Goal: Answer question/provide support: Share knowledge or assist other users

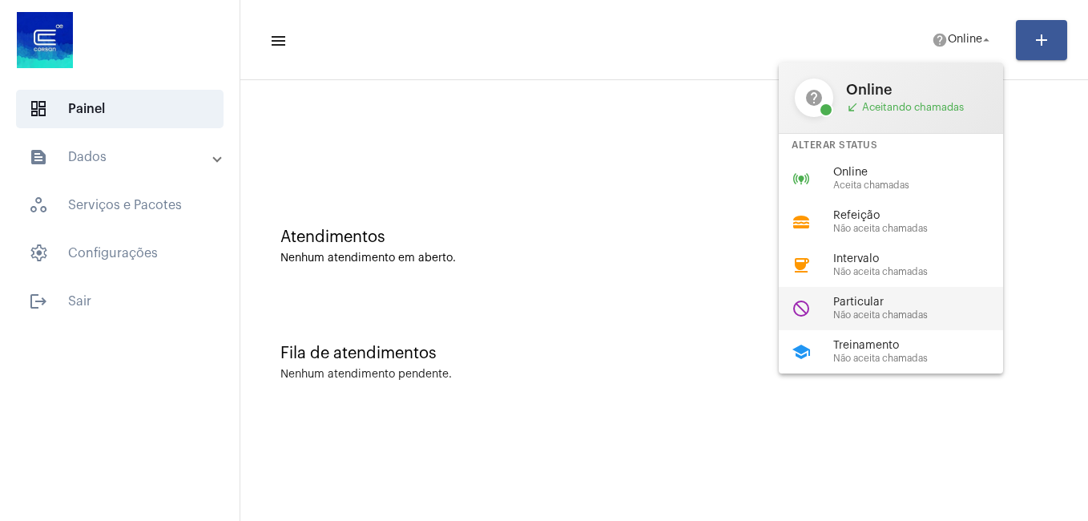
click at [886, 310] on span "Não aceita chamadas" at bounding box center [924, 315] width 183 height 10
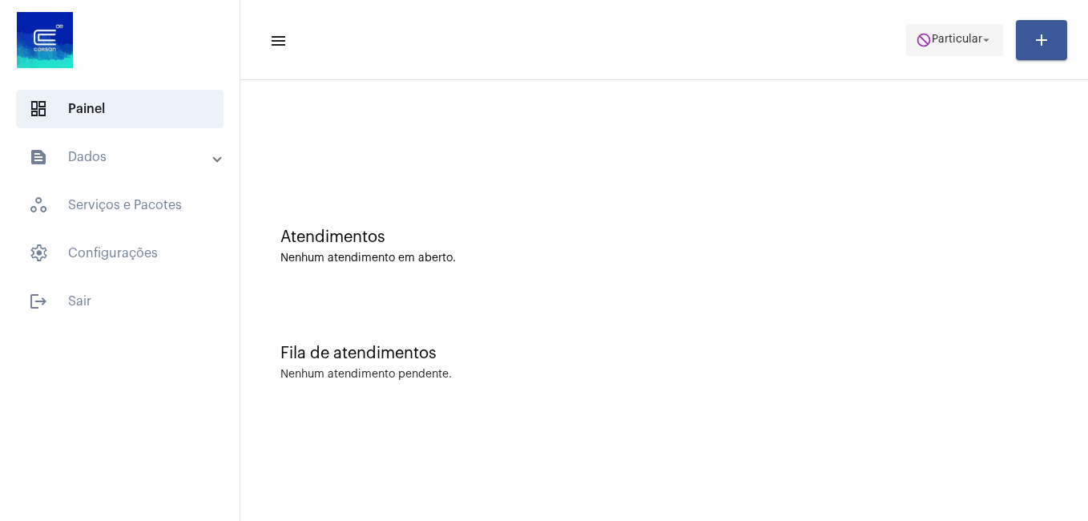
click at [965, 36] on span "Particular" at bounding box center [957, 39] width 50 height 11
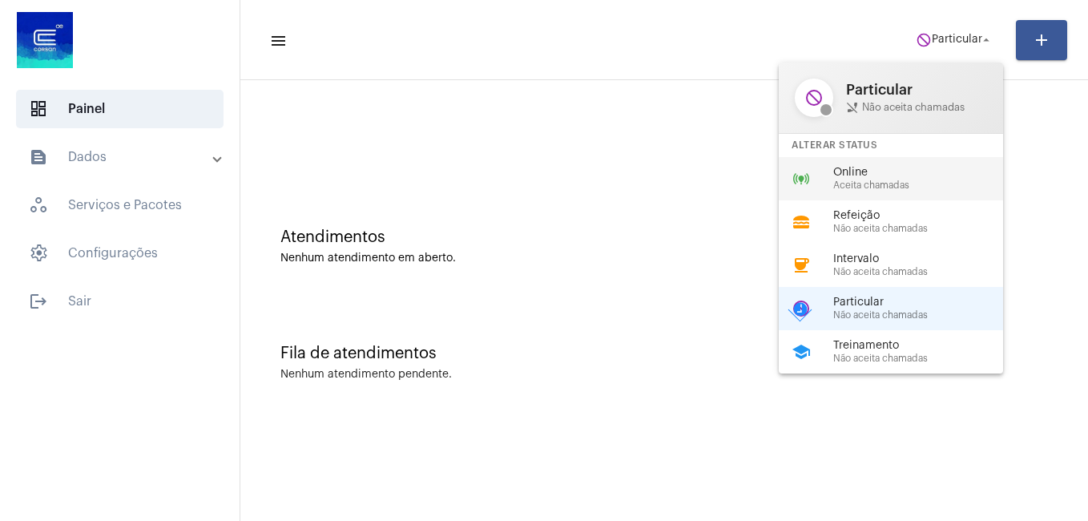
click at [869, 171] on span "Online" at bounding box center [924, 173] width 183 height 12
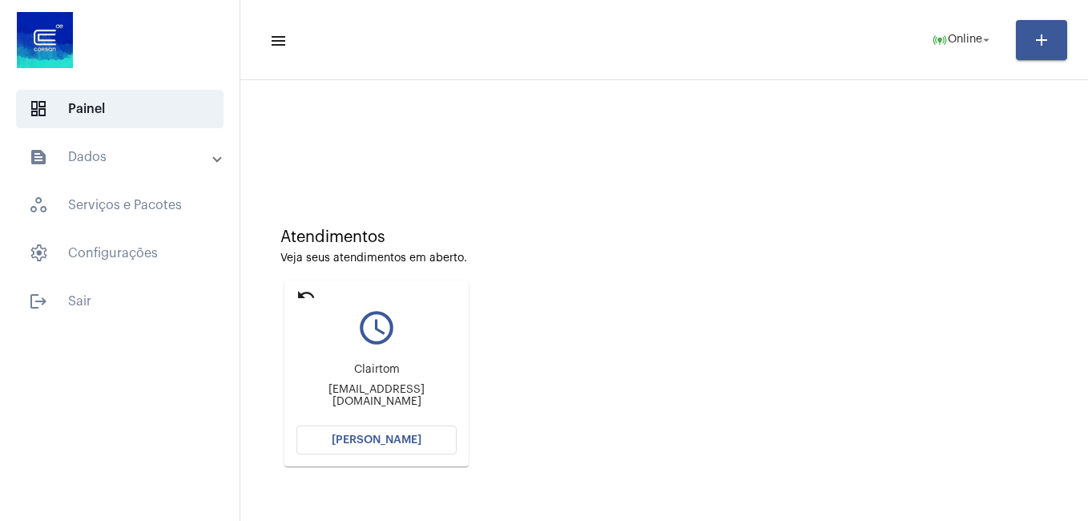
click at [363, 445] on button "[PERSON_NAME]" at bounding box center [376, 439] width 160 height 29
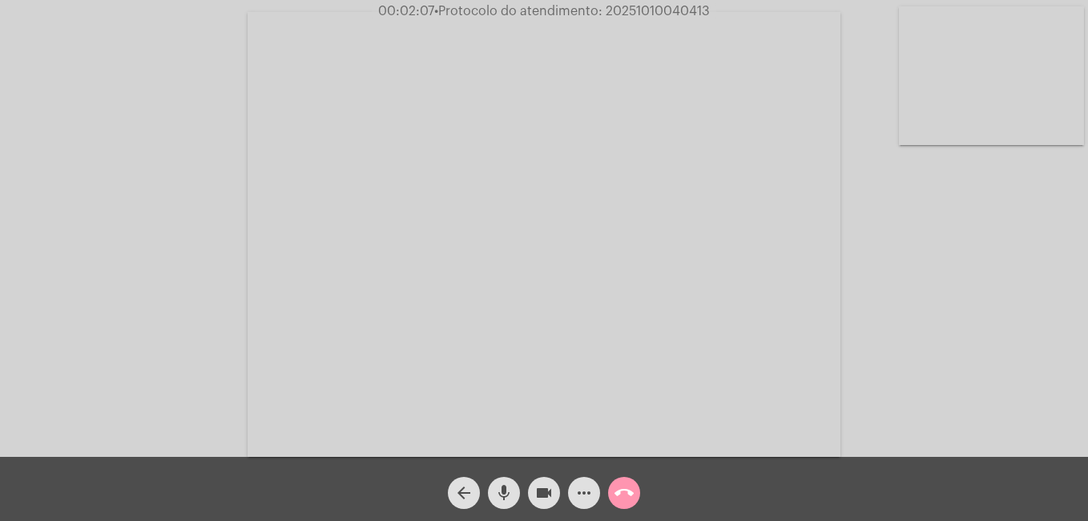
drag, startPoint x: 606, startPoint y: 13, endPoint x: 709, endPoint y: 13, distance: 103.3
click at [709, 13] on span "• Protocolo do atendimento: 20251010040413" at bounding box center [572, 11] width 276 height 13
click at [735, 496] on div "arrow_back mic videocam more_horiz call_end" at bounding box center [544, 489] width 1088 height 64
click at [539, 500] on mat-icon "videocam" at bounding box center [543, 492] width 19 height 19
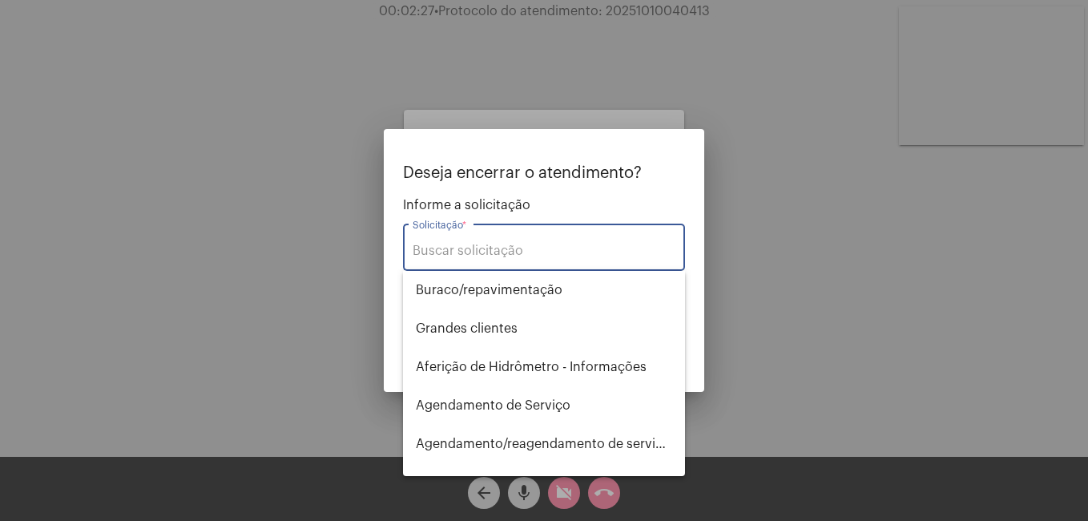
click at [441, 245] on input "Solicitação *" at bounding box center [544, 251] width 263 height 14
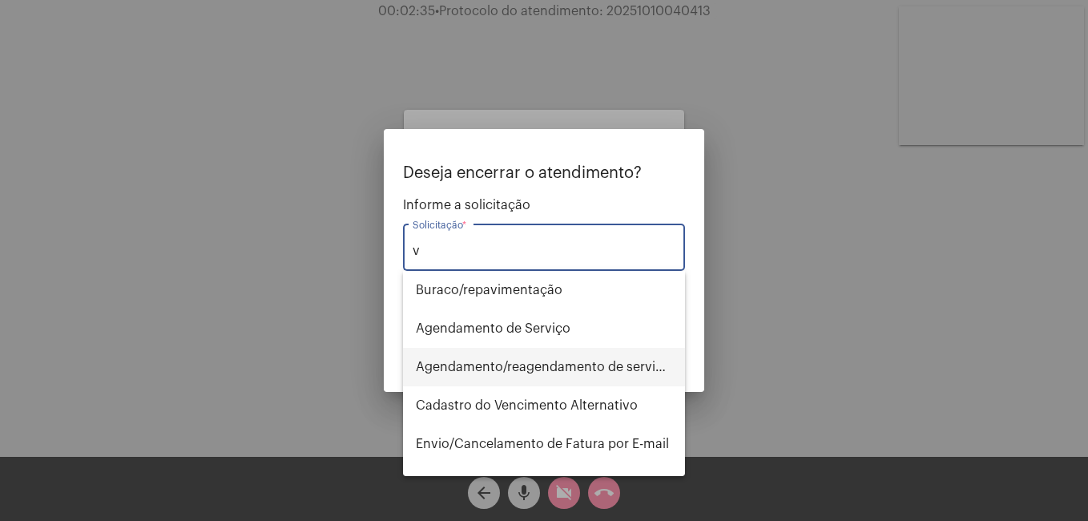
click at [441, 359] on span "Agendamento/reagendamento de serviços - informações" at bounding box center [544, 367] width 256 height 38
type input "Agendamento/reagendamento de serviços - informações"
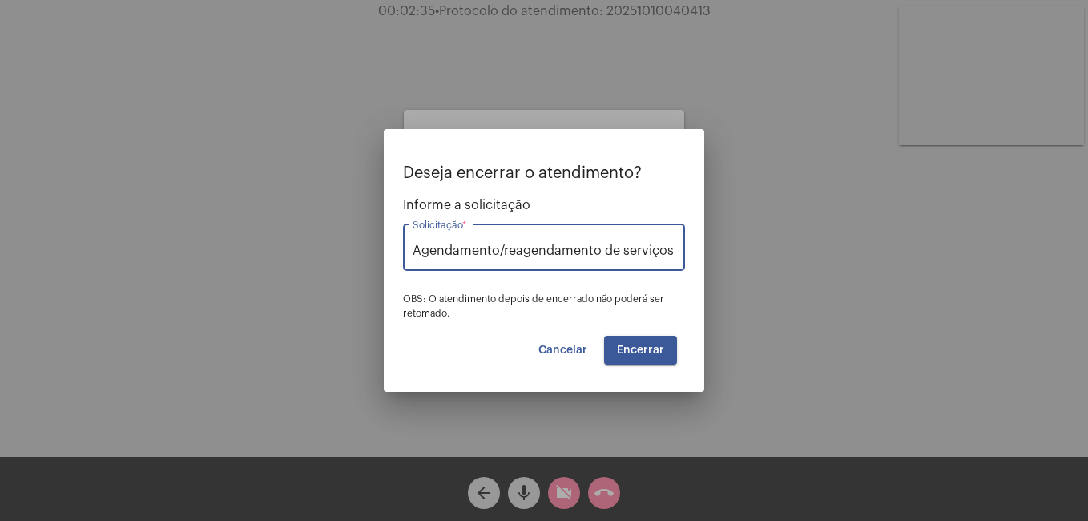
scroll to position [0, 80]
click at [626, 353] on span "Encerrar" at bounding box center [640, 349] width 47 height 11
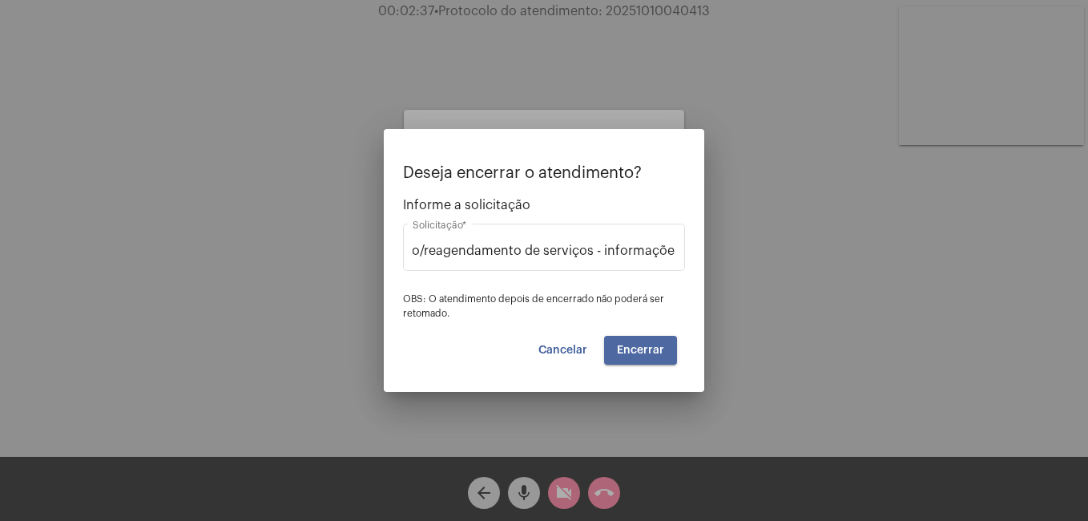
scroll to position [0, 0]
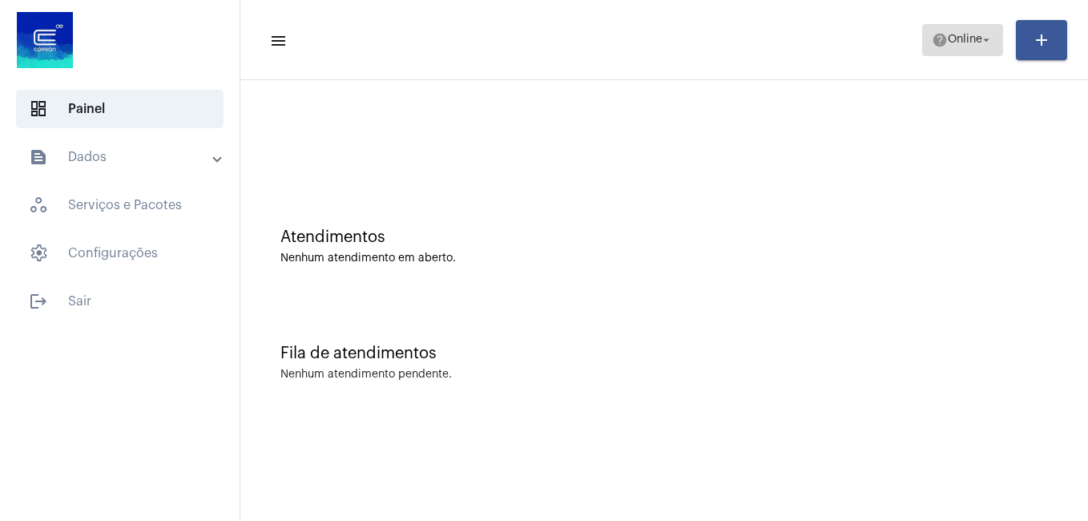
click at [967, 38] on span "Online" at bounding box center [965, 39] width 34 height 11
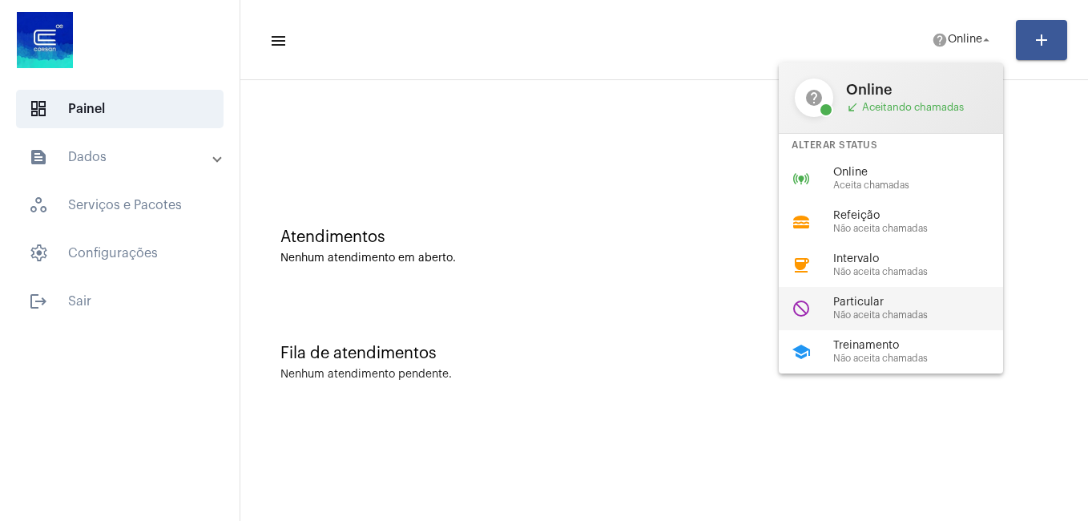
click at [876, 308] on div "Particular Não aceita chamadas" at bounding box center [924, 308] width 183 height 24
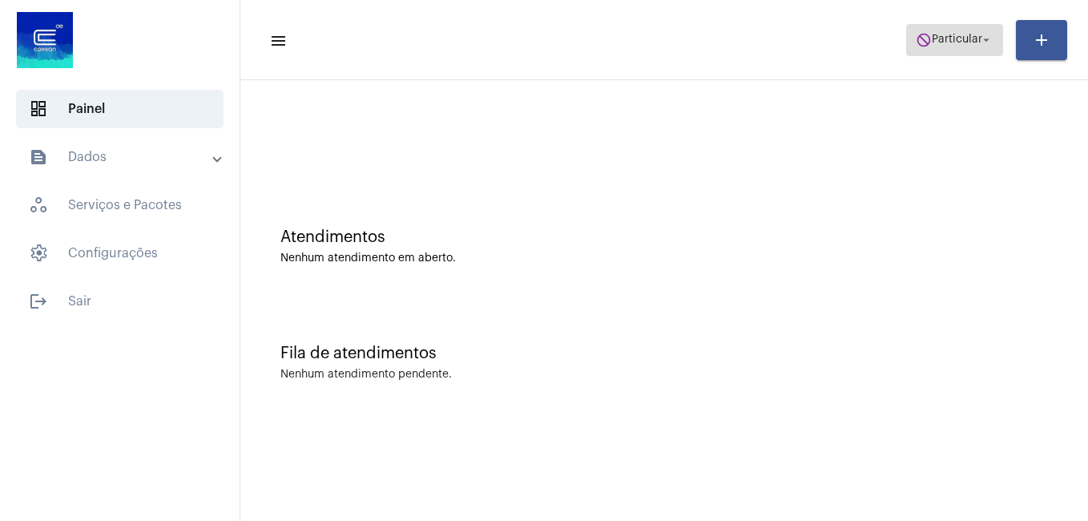
click at [973, 30] on span "do_not_disturb Particular arrow_drop_down" at bounding box center [955, 39] width 78 height 29
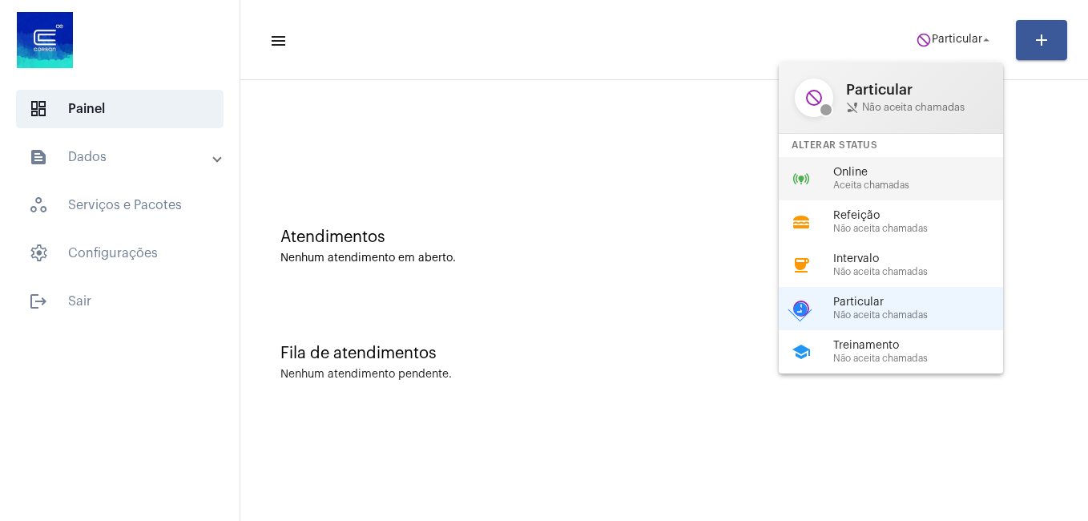
click at [852, 169] on span "Online" at bounding box center [924, 173] width 183 height 12
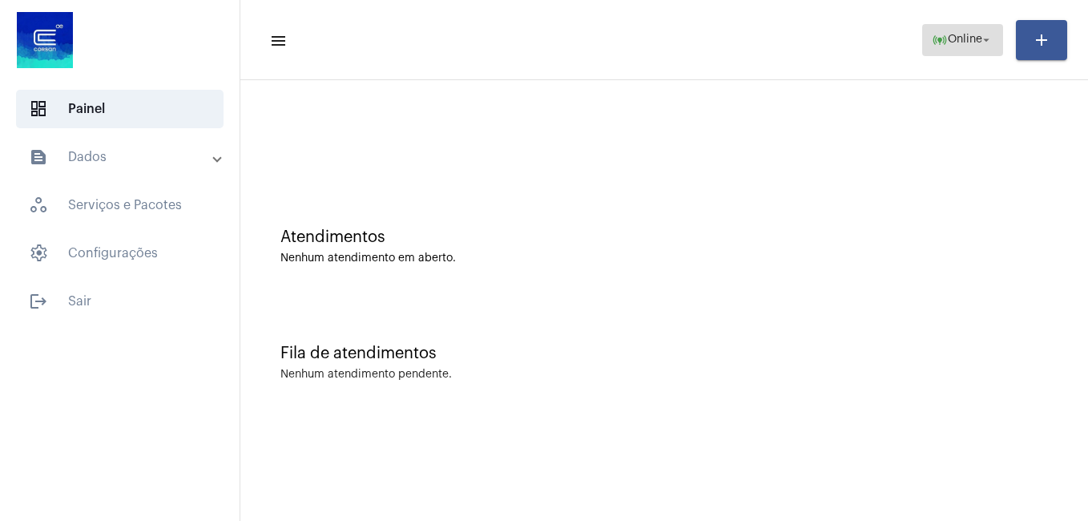
click at [946, 46] on span "online_prediction Online arrow_drop_down" at bounding box center [963, 39] width 62 height 29
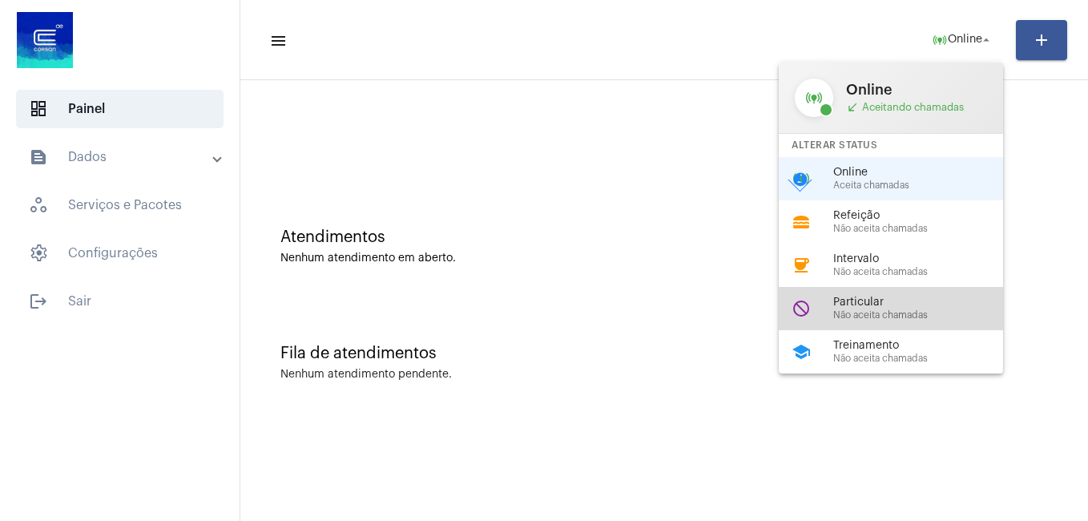
click at [874, 306] on span "Particular" at bounding box center [924, 302] width 183 height 12
